Goal: Task Accomplishment & Management: Use online tool/utility

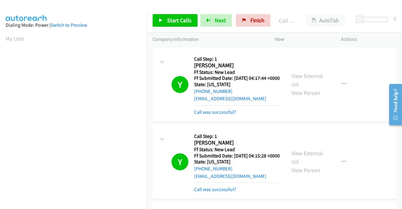
scroll to position [143, 0]
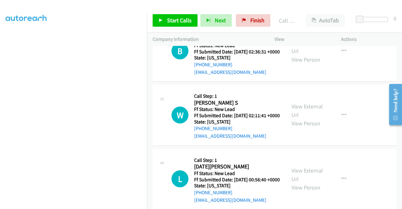
click at [299, 55] on link "View External Url" at bounding box center [306, 47] width 31 height 16
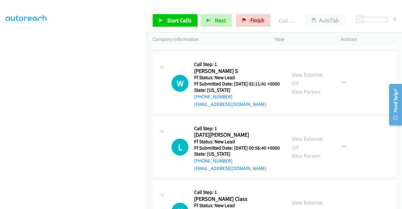
scroll to position [1758, 0]
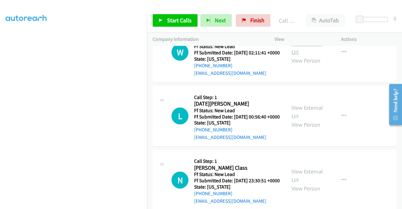
click at [315, 56] on link "View External Url" at bounding box center [306, 48] width 31 height 16
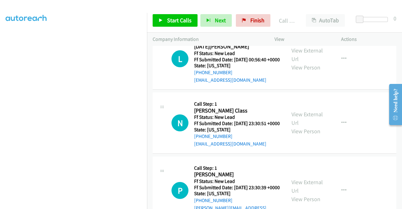
scroll to position [1820, 0]
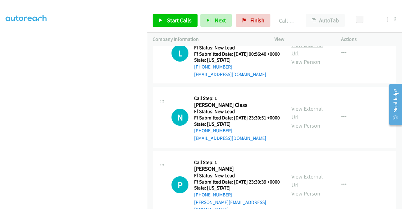
click at [310, 57] on link "View External Url" at bounding box center [306, 49] width 31 height 16
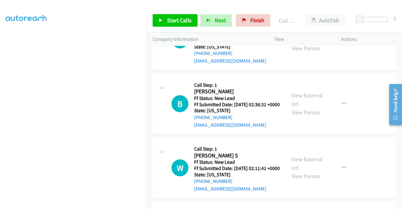
scroll to position [1632, 0]
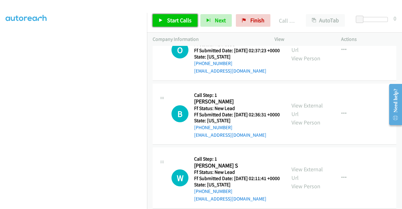
click at [170, 19] on span "Start Calls" at bounding box center [179, 20] width 24 height 7
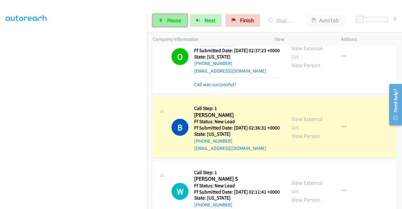
click at [172, 17] on span "Pause" at bounding box center [174, 20] width 14 height 7
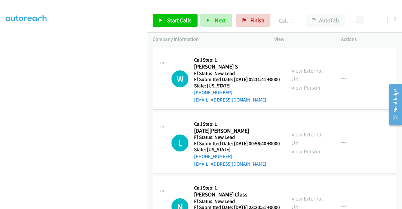
scroll to position [1789, 0]
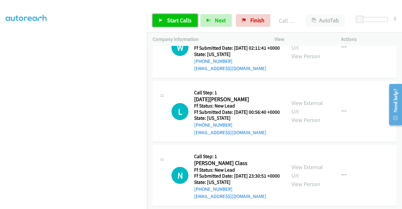
click at [175, 23] on span "Start Calls" at bounding box center [179, 20] width 24 height 7
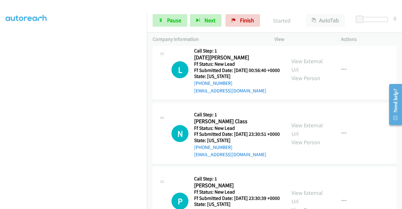
scroll to position [1883, 0]
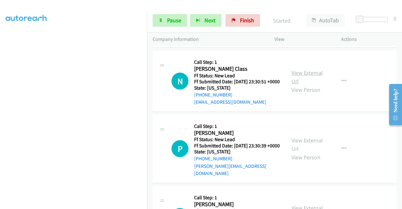
click at [314, 85] on link "View External Url" at bounding box center [306, 77] width 31 height 16
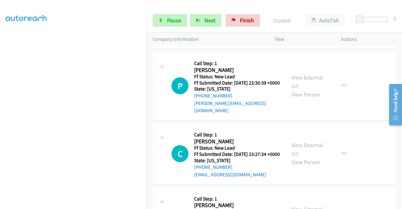
scroll to position [2009, 0]
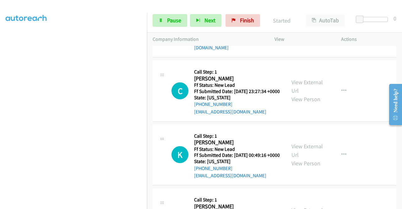
click at [315, 27] on link "View External Url" at bounding box center [306, 19] width 31 height 16
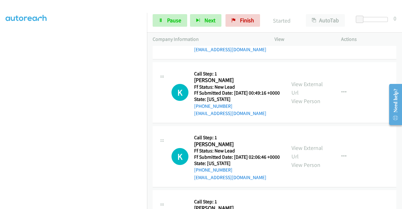
scroll to position [2071, 0]
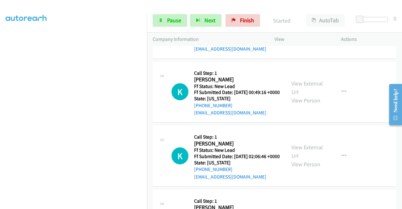
click at [306, 31] on link "View External Url" at bounding box center [306, 24] width 31 height 16
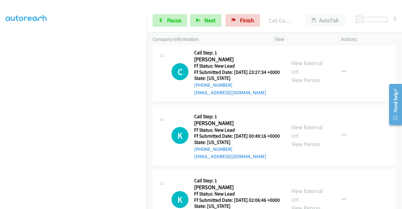
scroll to position [2103, 0]
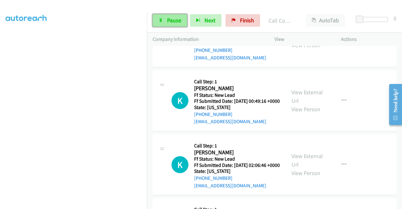
click at [167, 22] on span "Pause" at bounding box center [174, 20] width 14 height 7
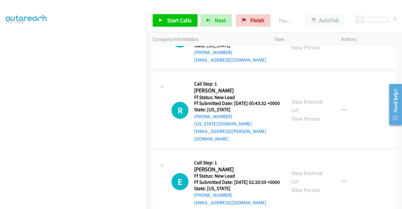
scroll to position [35, 0]
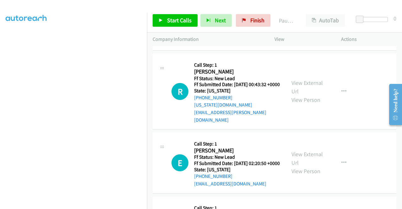
scroll to position [2291, 0]
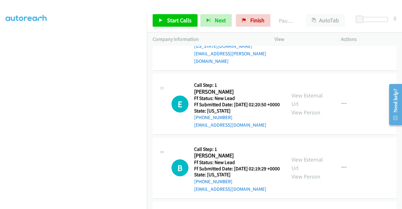
scroll to position [2354, 0]
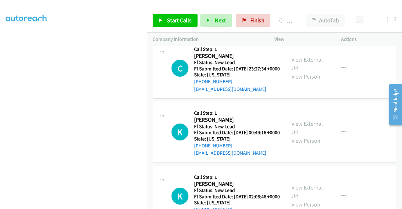
scroll to position [130, 0]
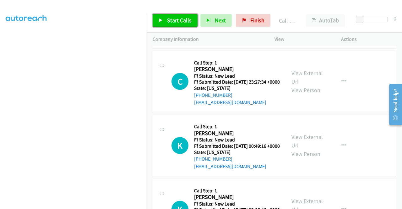
click at [174, 20] on span "Start Calls" at bounding box center [179, 20] width 24 height 7
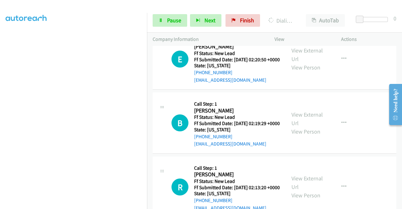
scroll to position [2385, 0]
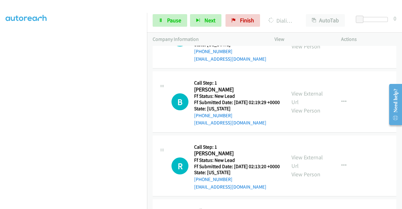
click at [307, 41] on link "View External Url" at bounding box center [306, 34] width 31 height 16
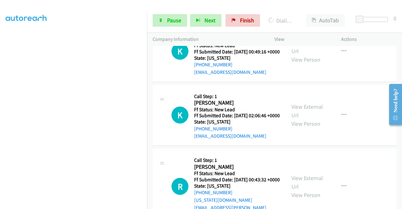
scroll to position [143, 0]
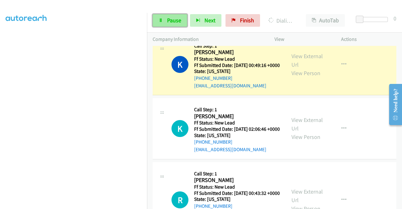
click at [179, 19] on span "Pause" at bounding box center [174, 20] width 14 height 7
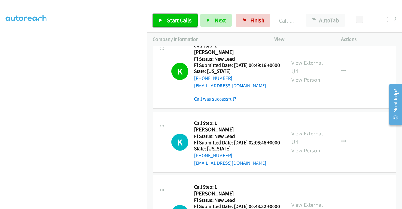
click at [175, 24] on link "Start Calls" at bounding box center [175, 20] width 45 height 13
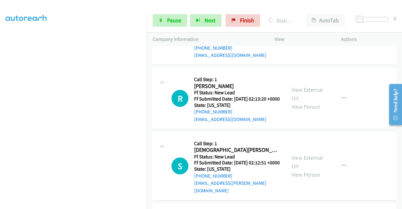
scroll to position [2511, 0]
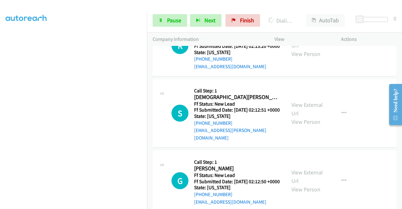
scroll to position [2542, 0]
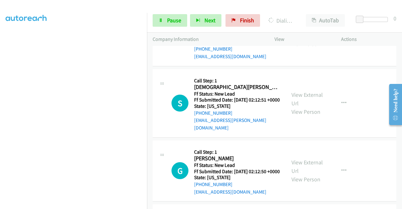
click at [310, 39] on link "View External Url" at bounding box center [306, 31] width 31 height 16
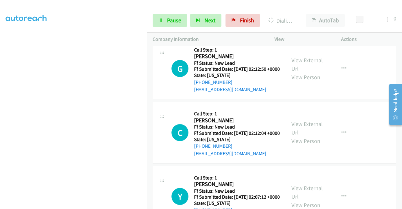
scroll to position [2699, 0]
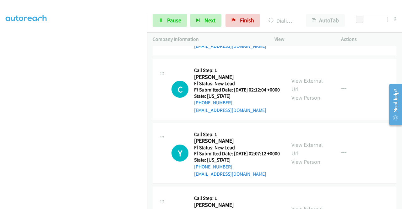
scroll to position [2762, 0]
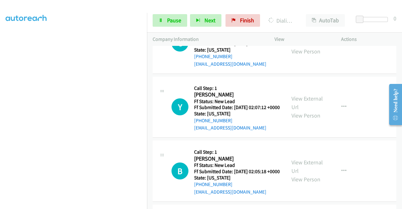
scroll to position [2793, 0]
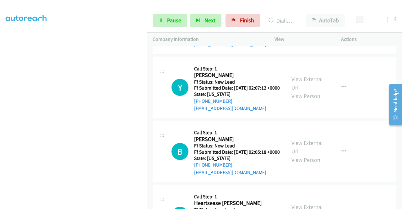
click at [310, 27] on link "View External Url" at bounding box center [306, 19] width 31 height 16
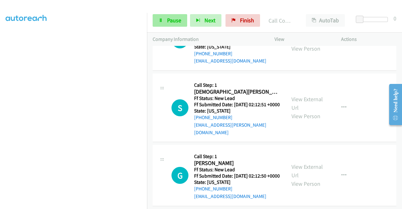
scroll to position [2618, 0]
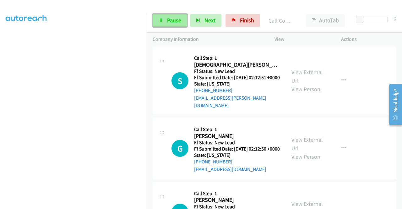
click at [173, 22] on span "Pause" at bounding box center [174, 20] width 14 height 7
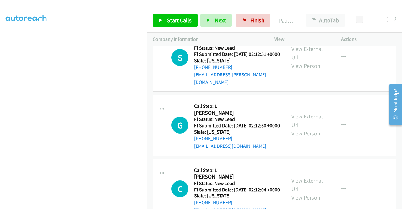
scroll to position [2650, 0]
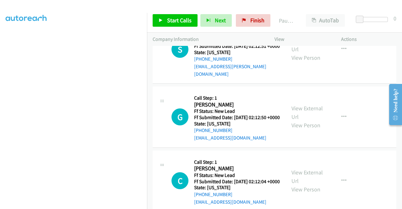
drag, startPoint x: 235, startPoint y: 152, endPoint x: 198, endPoint y: 155, distance: 37.1
copy link "[PHONE_NUMBER]"
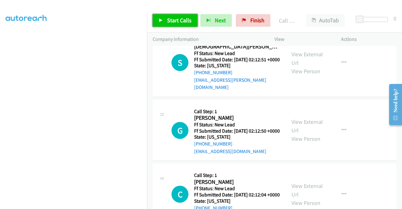
drag, startPoint x: 190, startPoint y: 22, endPoint x: 209, endPoint y: 40, distance: 26.4
click at [190, 22] on span "Start Calls" at bounding box center [179, 20] width 24 height 7
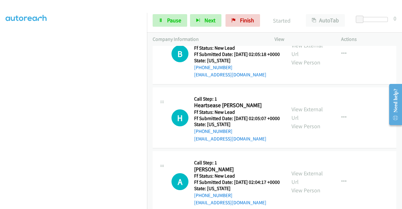
scroll to position [2932, 0]
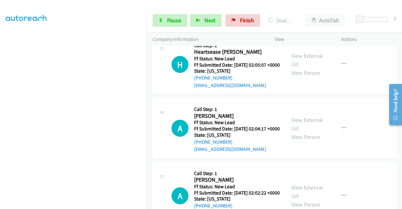
scroll to position [3026, 0]
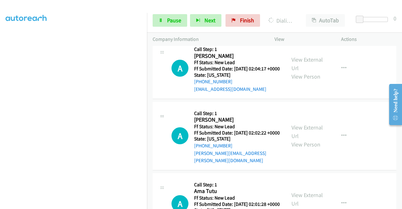
scroll to position [3102, 0]
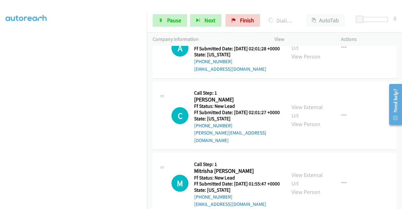
scroll to position [3228, 0]
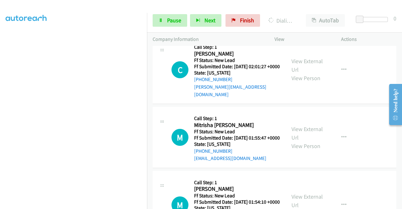
scroll to position [3322, 0]
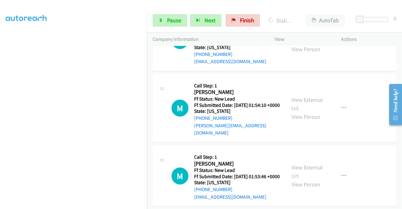
scroll to position [3416, 0]
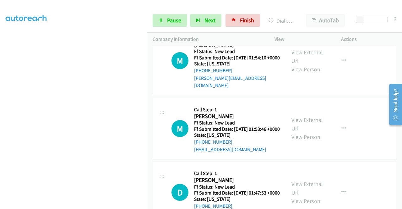
scroll to position [3479, 0]
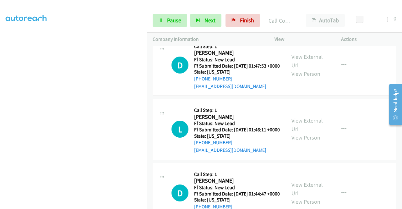
scroll to position [3618, 0]
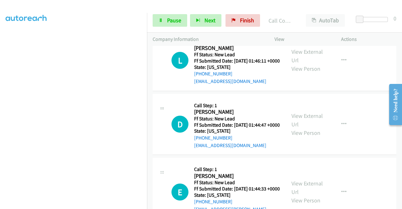
scroll to position [3681, 0]
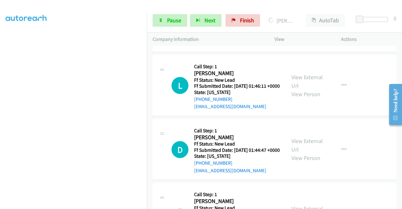
scroll to position [3743, 0]
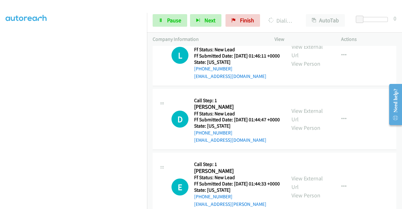
scroll to position [3694, 0]
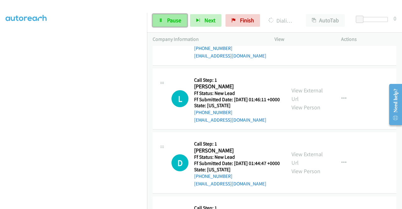
click at [166, 21] on link "Pause" at bounding box center [170, 20] width 35 height 13
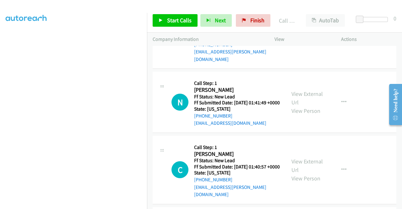
scroll to position [3914, 0]
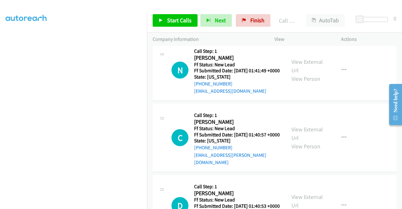
scroll to position [3945, 0]
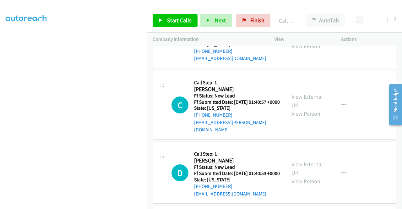
scroll to position [4008, 0]
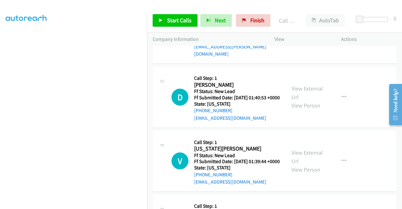
scroll to position [4102, 0]
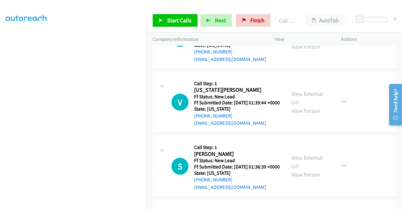
drag, startPoint x: 179, startPoint y: 22, endPoint x: 193, endPoint y: 36, distance: 19.5
click at [179, 22] on span "Start Calls" at bounding box center [179, 20] width 24 height 7
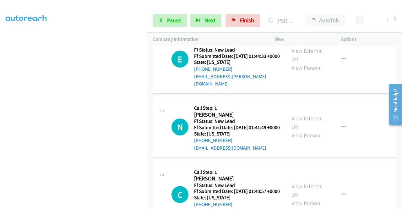
scroll to position [3914, 0]
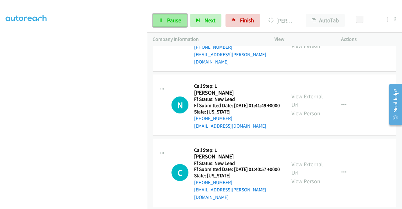
click at [164, 20] on link "Pause" at bounding box center [170, 20] width 35 height 13
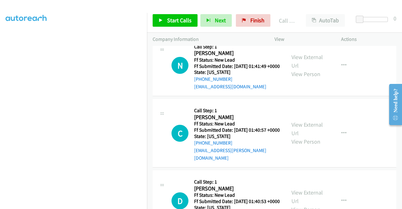
scroll to position [3977, 0]
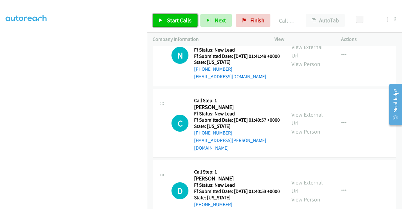
click at [182, 20] on span "Start Calls" at bounding box center [179, 20] width 24 height 7
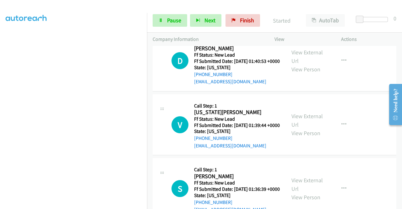
scroll to position [4133, 0]
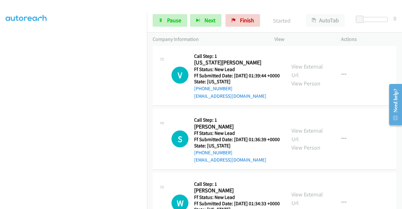
scroll to position [4196, 0]
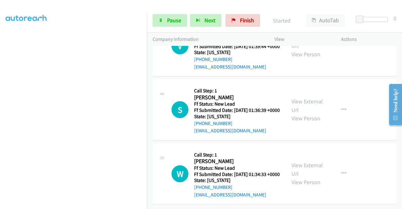
click at [309, 49] on link "View External Url" at bounding box center [306, 42] width 31 height 16
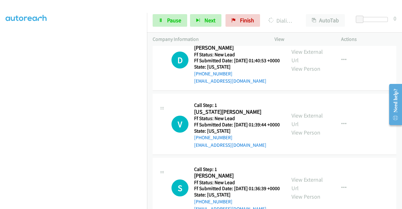
scroll to position [4165, 0]
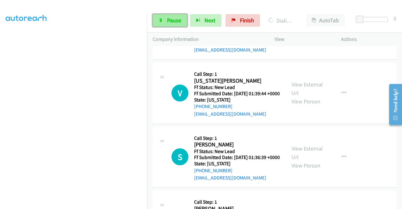
click at [172, 23] on span "Pause" at bounding box center [174, 20] width 14 height 7
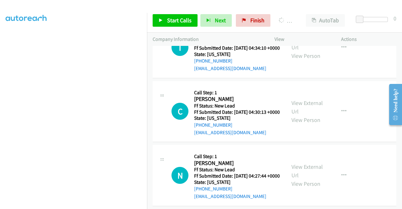
scroll to position [4416, 0]
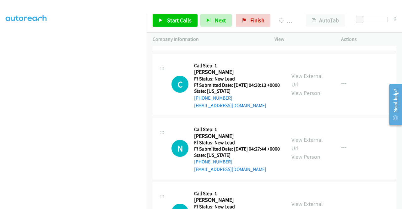
scroll to position [4479, 0]
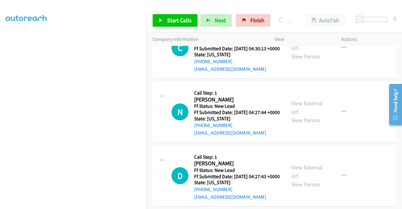
click at [173, 23] on span "Start Calls" at bounding box center [179, 20] width 24 height 7
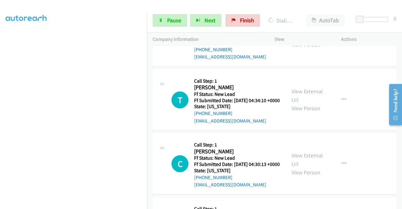
scroll to position [4366, 0]
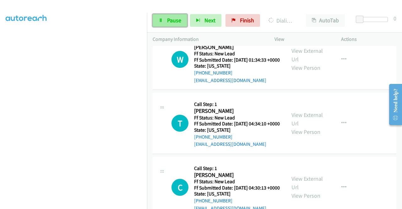
click at [169, 23] on span "Pause" at bounding box center [174, 20] width 14 height 7
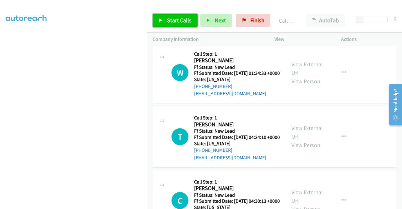
click at [169, 26] on link "Start Calls" at bounding box center [175, 20] width 45 height 13
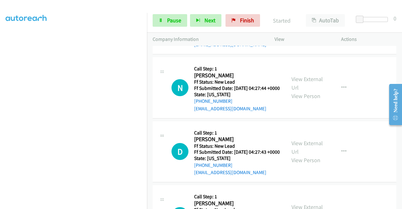
scroll to position [4586, 0]
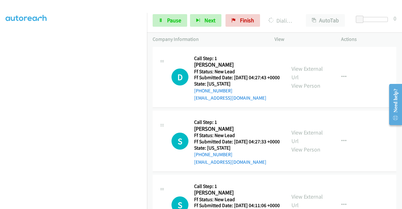
scroll to position [4649, 0]
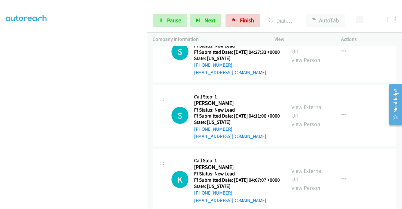
scroll to position [4712, 0]
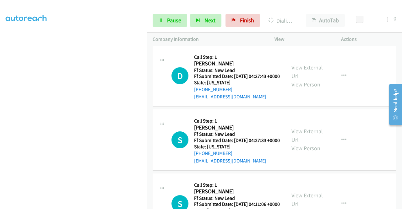
scroll to position [4555, 0]
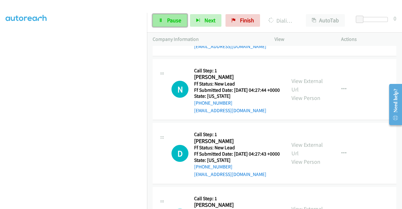
click at [172, 22] on span "Pause" at bounding box center [174, 20] width 14 height 7
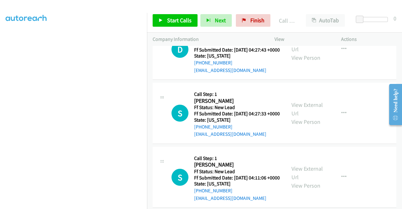
scroll to position [4680, 0]
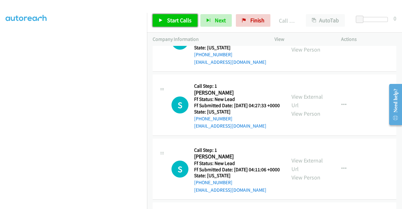
click at [183, 25] on link "Start Calls" at bounding box center [175, 20] width 45 height 13
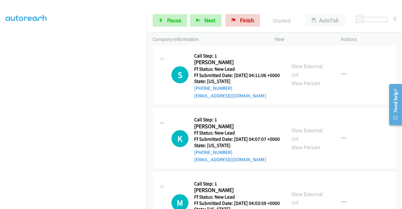
scroll to position [4837, 0]
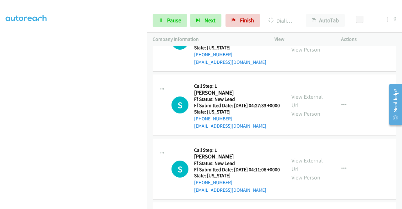
scroll to position [0, 0]
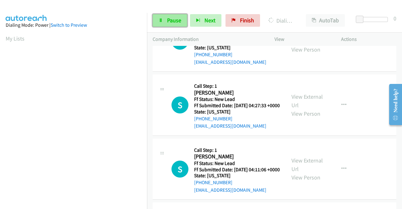
click at [164, 23] on link "Pause" at bounding box center [170, 20] width 35 height 13
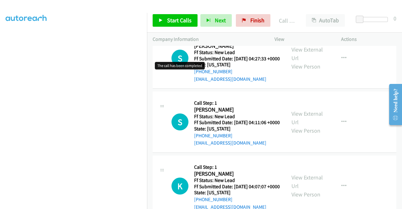
scroll to position [4743, 0]
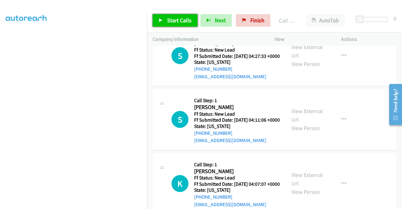
click at [169, 23] on span "Start Calls" at bounding box center [179, 20] width 24 height 7
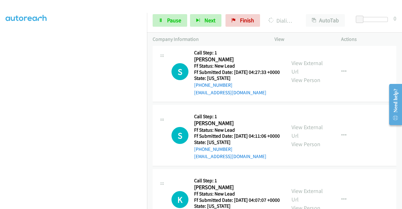
scroll to position [4712, 0]
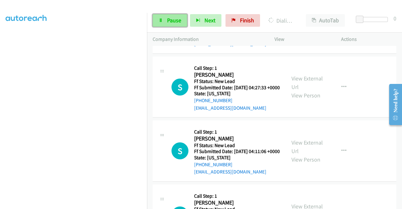
click at [172, 20] on span "Pause" at bounding box center [174, 20] width 14 height 7
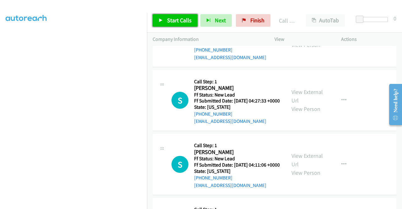
click at [179, 20] on span "Start Calls" at bounding box center [179, 20] width 24 height 7
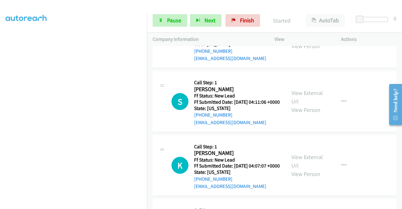
scroll to position [4774, 0]
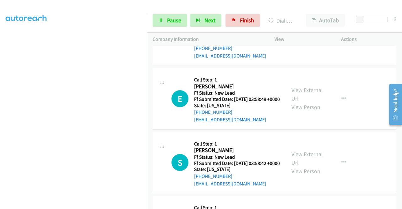
scroll to position [5120, 0]
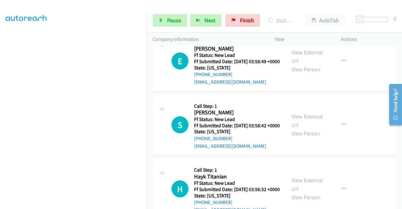
scroll to position [5214, 0]
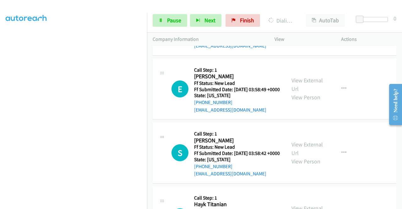
scroll to position [5102, 0]
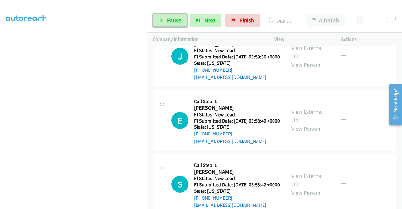
drag, startPoint x: 172, startPoint y: 20, endPoint x: 163, endPoint y: 28, distance: 11.6
click at [172, 20] on span "Pause" at bounding box center [174, 20] width 14 height 7
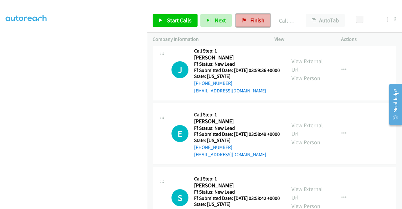
click at [259, 19] on span "Finish" at bounding box center [257, 20] width 14 height 7
